Goal: Transaction & Acquisition: Subscribe to service/newsletter

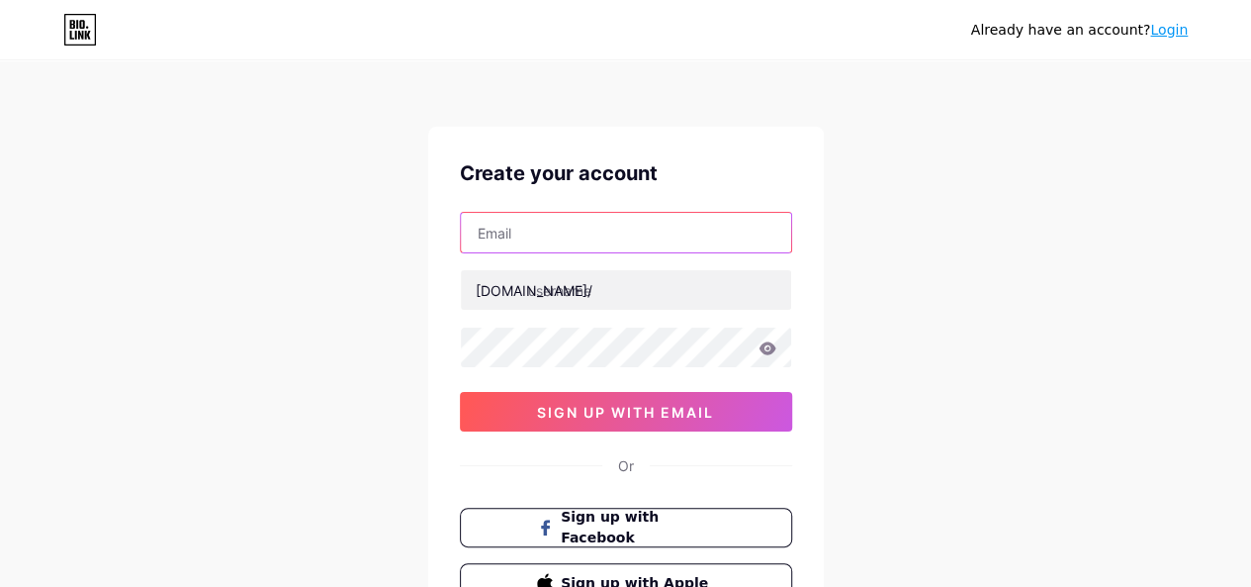
click at [555, 240] on input "text" at bounding box center [626, 233] width 330 height 40
type input "techglobal360com"
click at [608, 248] on input "techglobal360com" at bounding box center [626, 233] width 330 height 40
click at [608, 247] on input "techglobal360com" at bounding box center [626, 233] width 330 height 40
drag, startPoint x: 608, startPoint y: 247, endPoint x: 629, endPoint y: 236, distance: 23.4
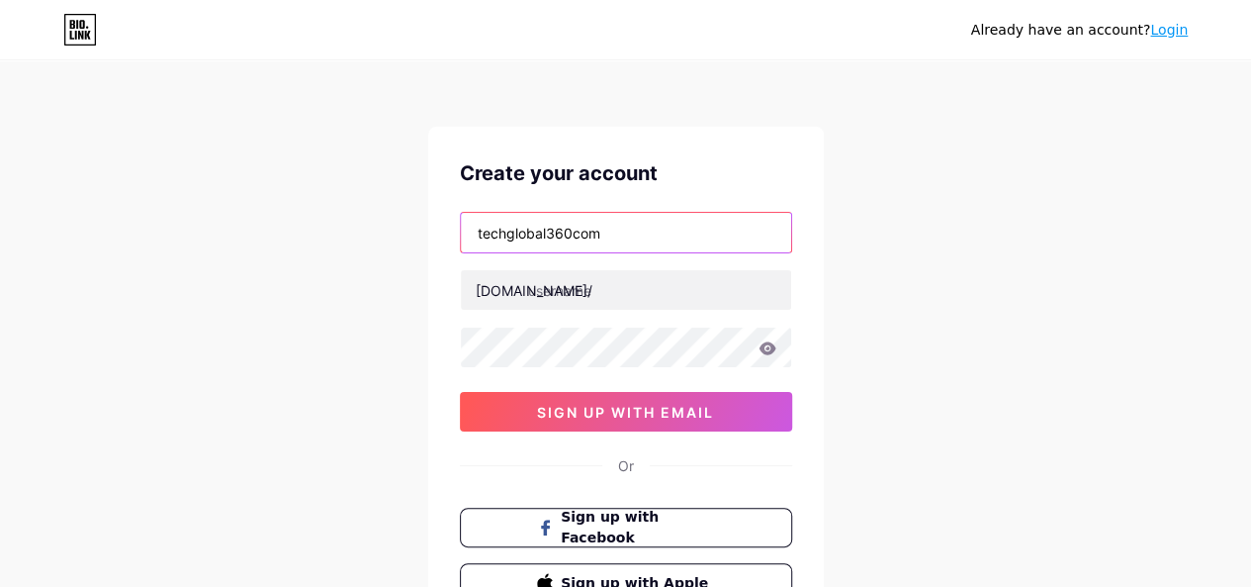
click at [608, 247] on input "techglobal360com" at bounding box center [626, 233] width 330 height 40
click at [630, 235] on input "techglobal360com" at bounding box center [626, 233] width 330 height 40
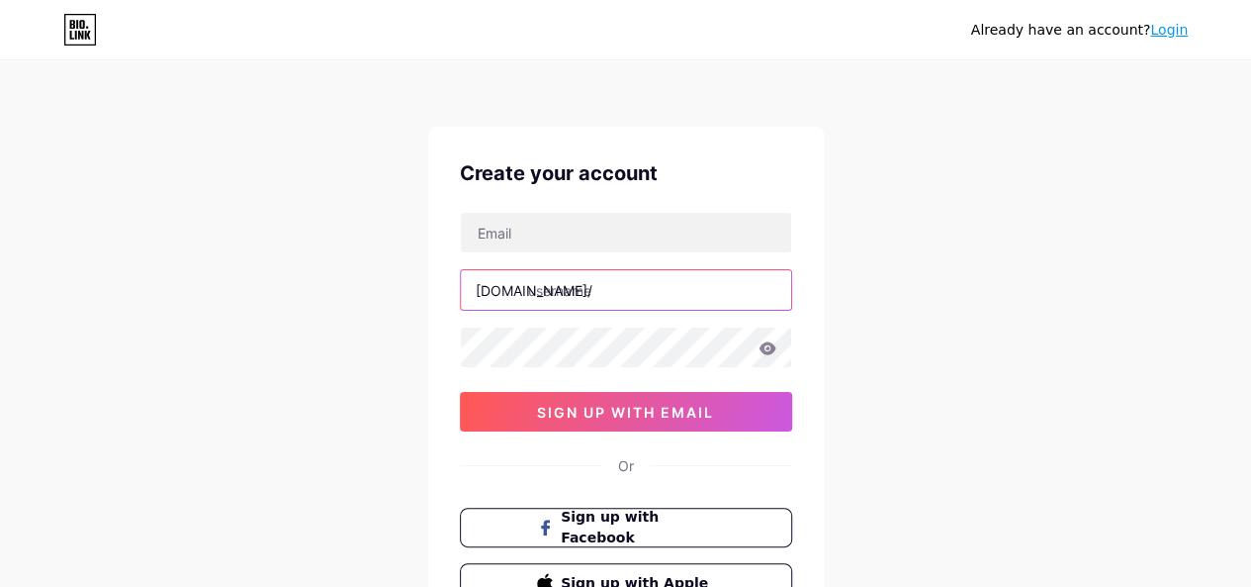
click at [623, 280] on input "text" at bounding box center [626, 290] width 330 height 40
paste input "techglobal360com"
type input "techglobal360com"
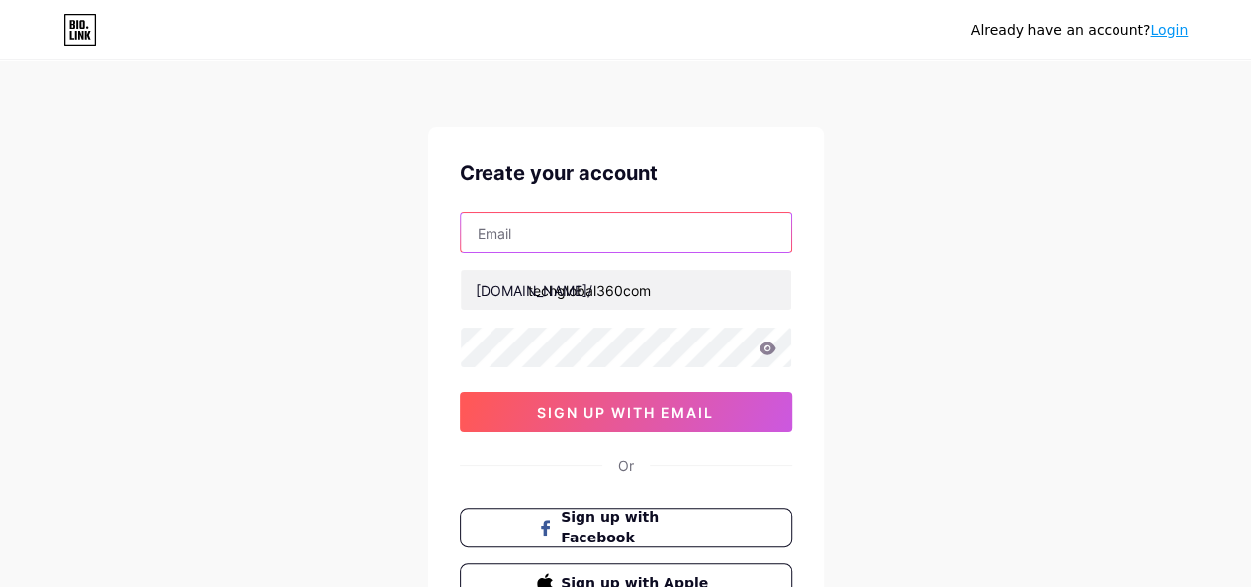
click at [540, 225] on input "text" at bounding box center [626, 233] width 330 height 40
type input "tech global"
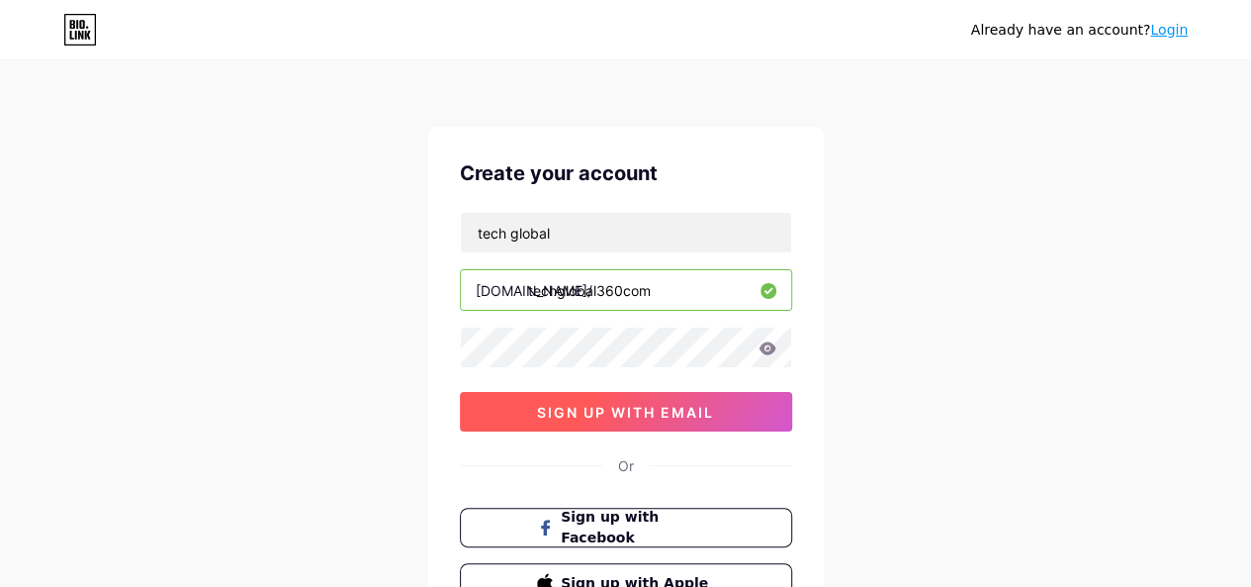
click at [540, 404] on span "sign up with email" at bounding box center [625, 412] width 177 height 17
